Goal: Navigation & Orientation: Find specific page/section

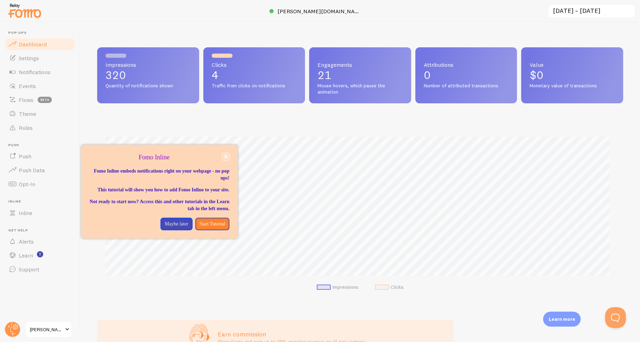
click at [226, 156] on icon "close," at bounding box center [225, 156] width 3 height 3
